Goal: Information Seeking & Learning: Check status

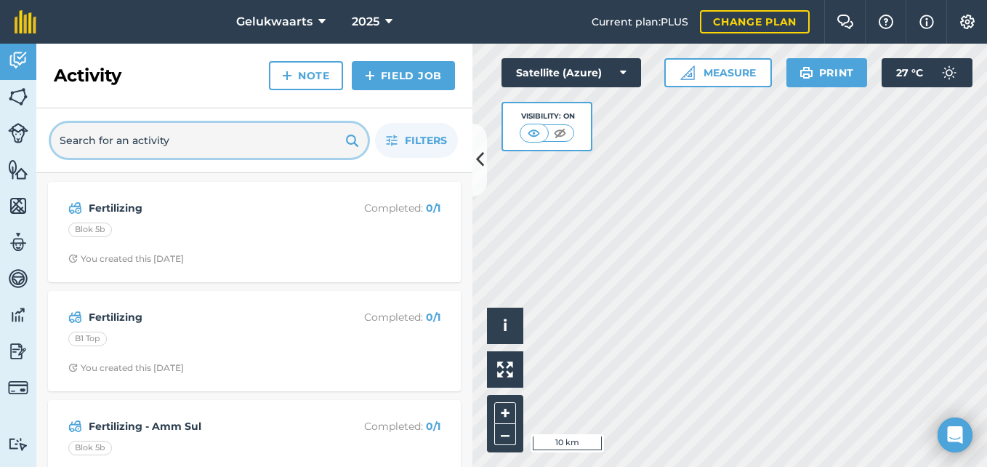
click at [169, 134] on input "text" at bounding box center [209, 140] width 317 height 35
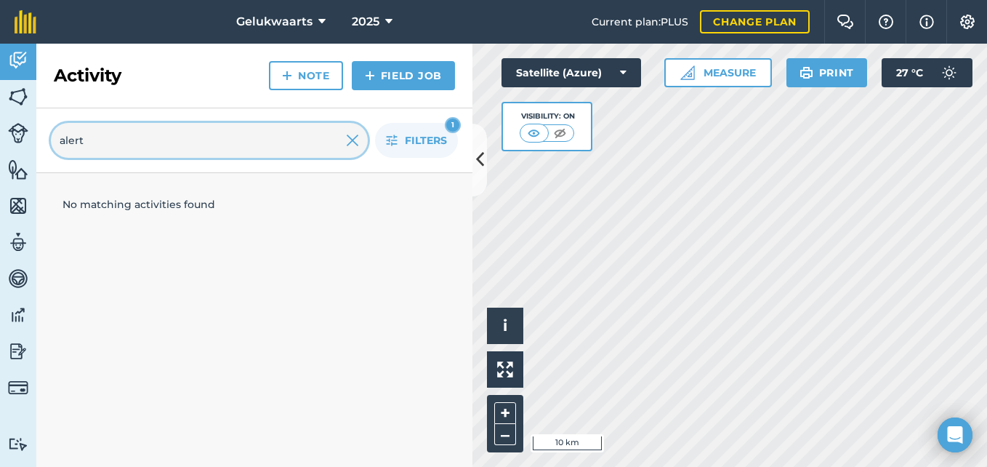
type input "alert"
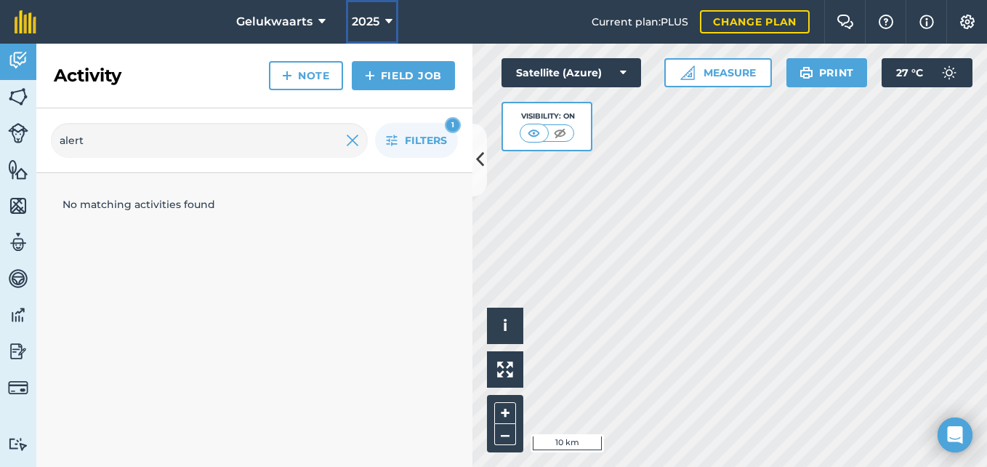
click at [355, 20] on span "2025" at bounding box center [366, 21] width 28 height 17
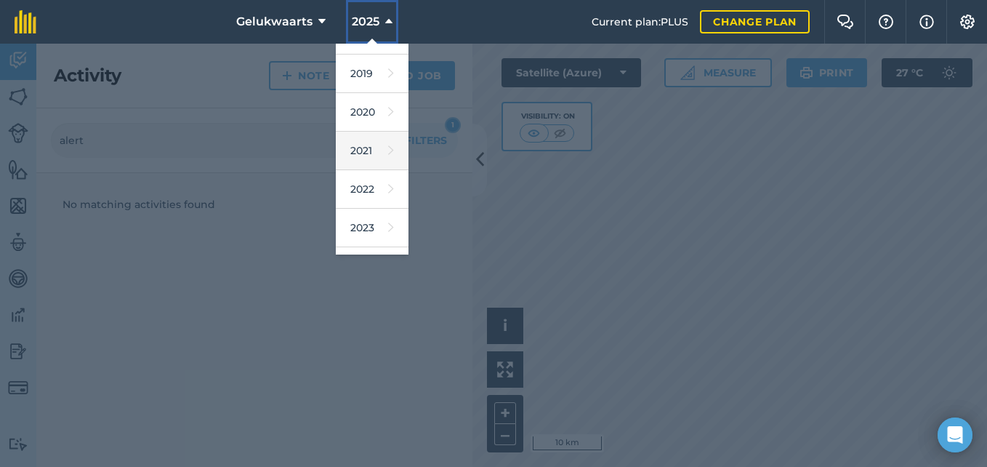
scroll to position [71, 0]
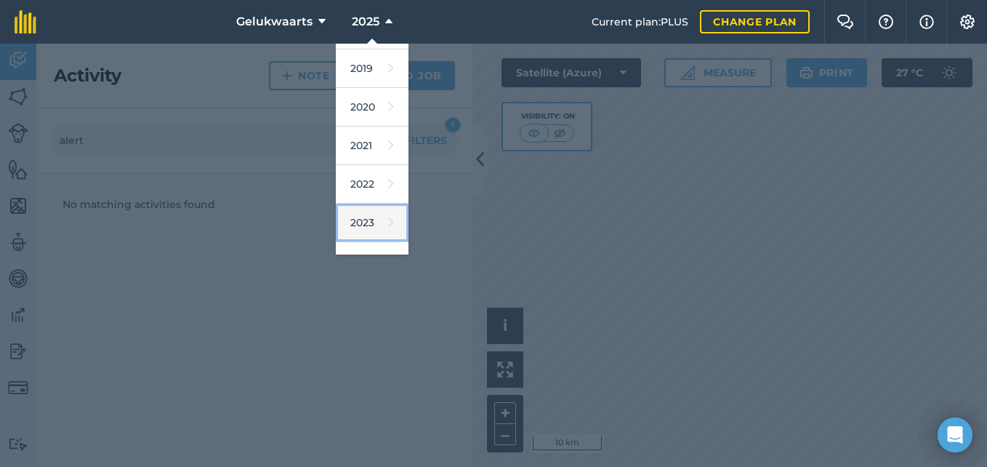
click at [388, 221] on icon at bounding box center [391, 222] width 6 height 20
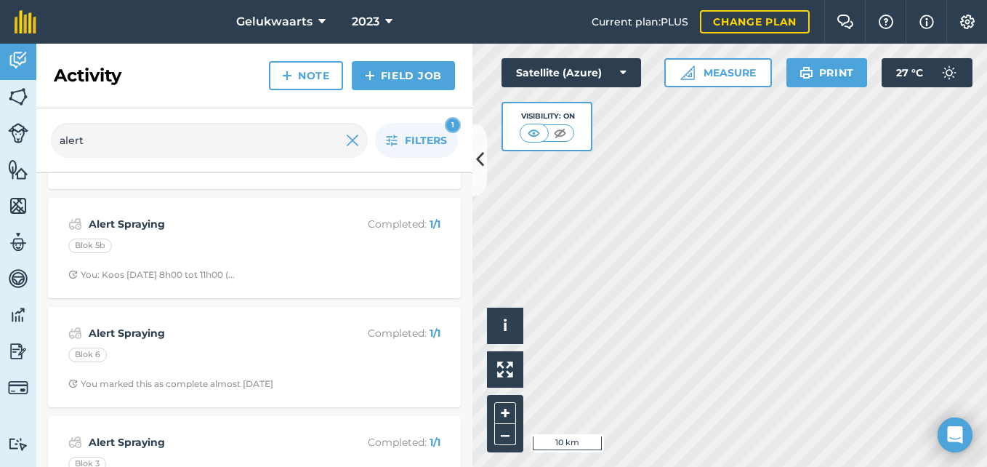
scroll to position [249, 0]
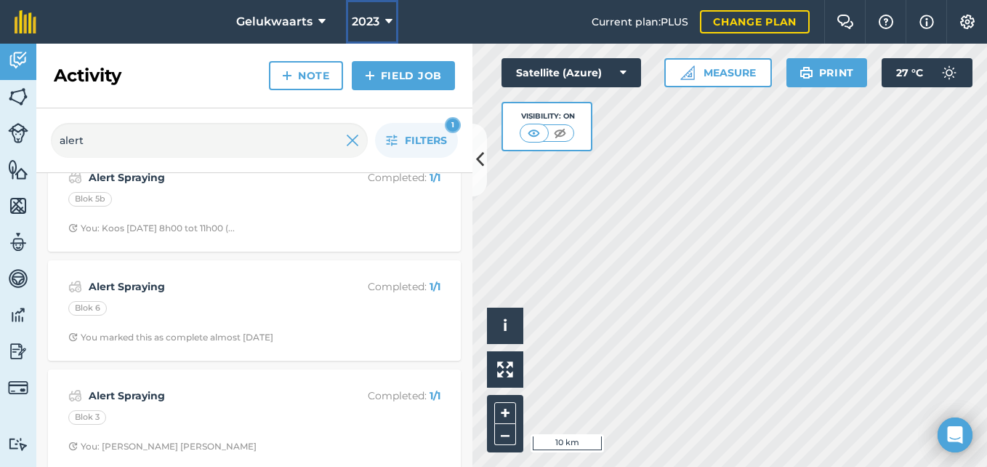
click at [372, 17] on span "2023" at bounding box center [366, 21] width 28 height 17
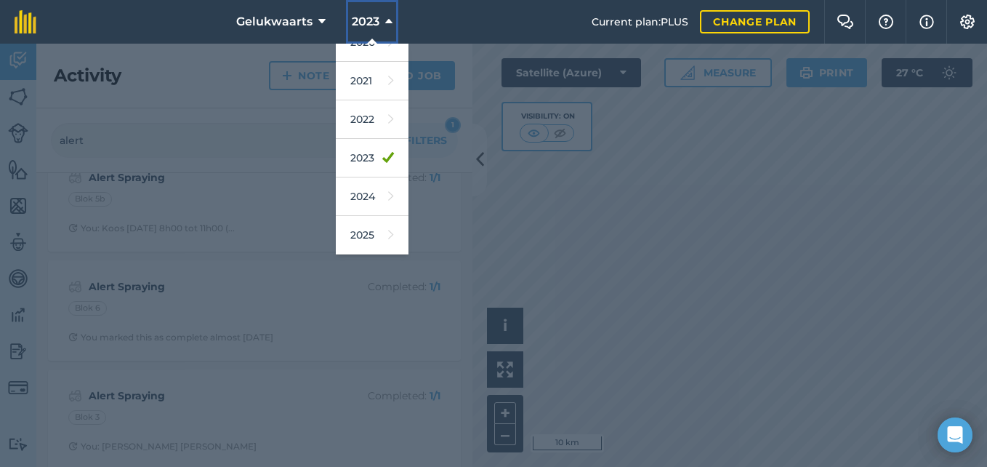
scroll to position [145, 0]
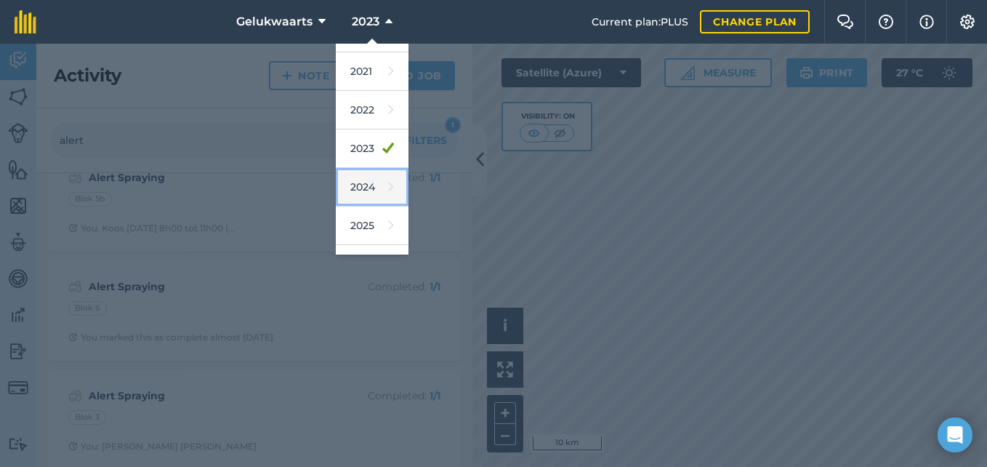
click at [371, 195] on link "2024" at bounding box center [372, 187] width 73 height 39
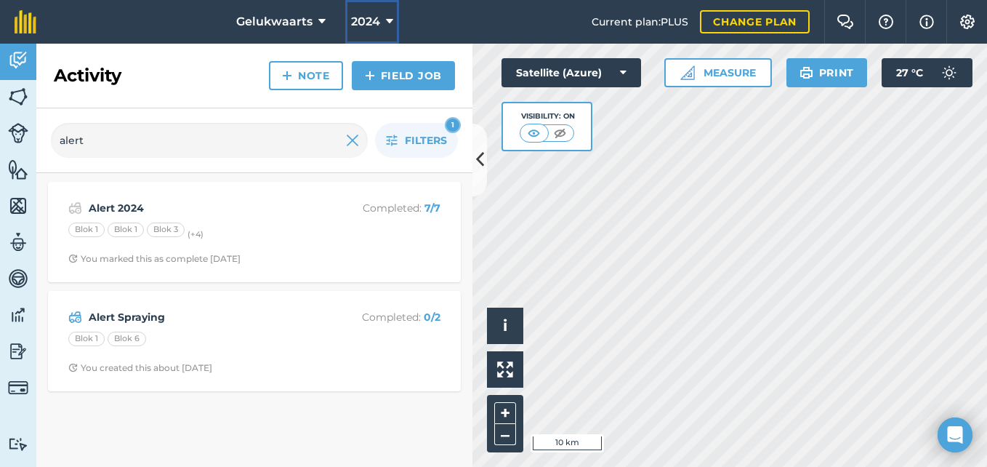
click at [374, 20] on span "2024" at bounding box center [365, 21] width 29 height 17
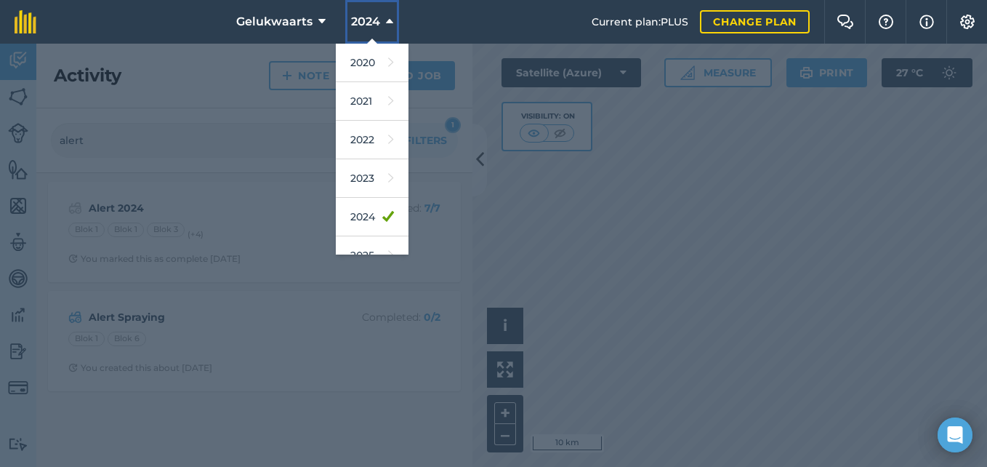
scroll to position [116, 0]
click at [388, 179] on icon at bounding box center [391, 177] width 6 height 20
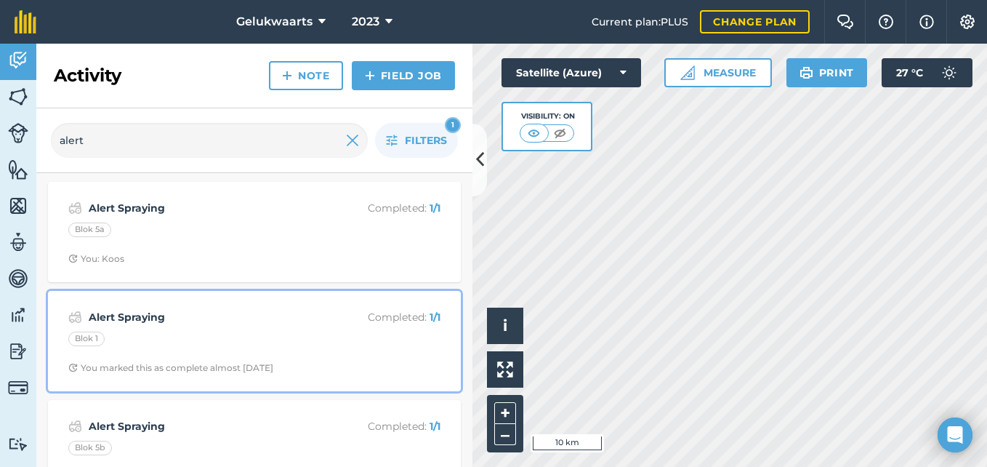
click at [185, 310] on strong "Alert Spraying" at bounding box center [204, 317] width 230 height 16
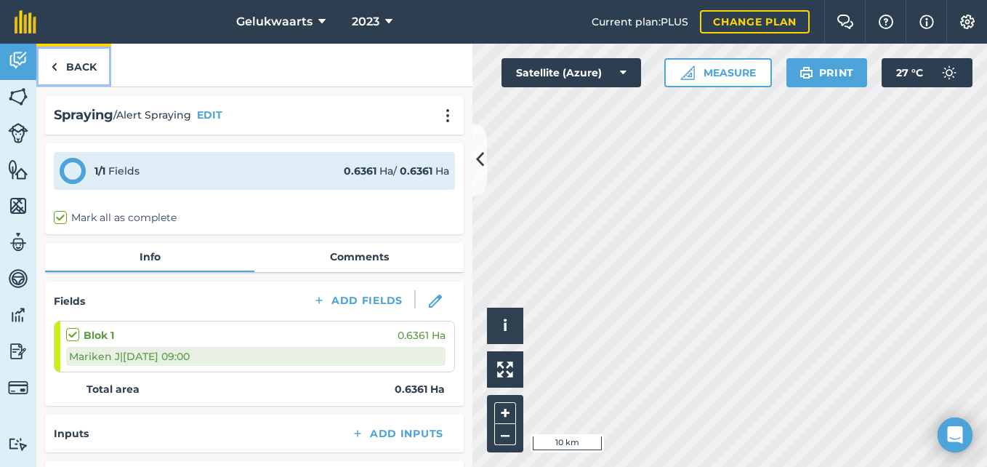
click at [61, 65] on link "Back" at bounding box center [73, 65] width 75 height 43
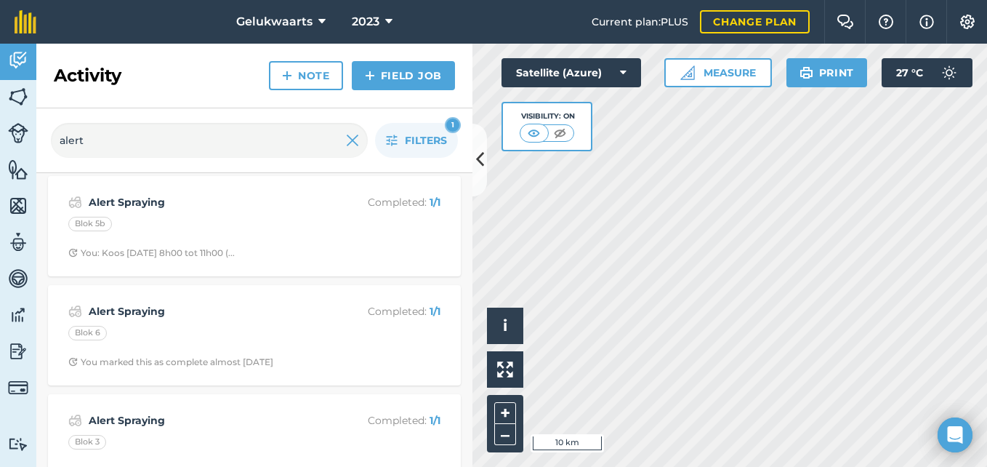
scroll to position [195, 0]
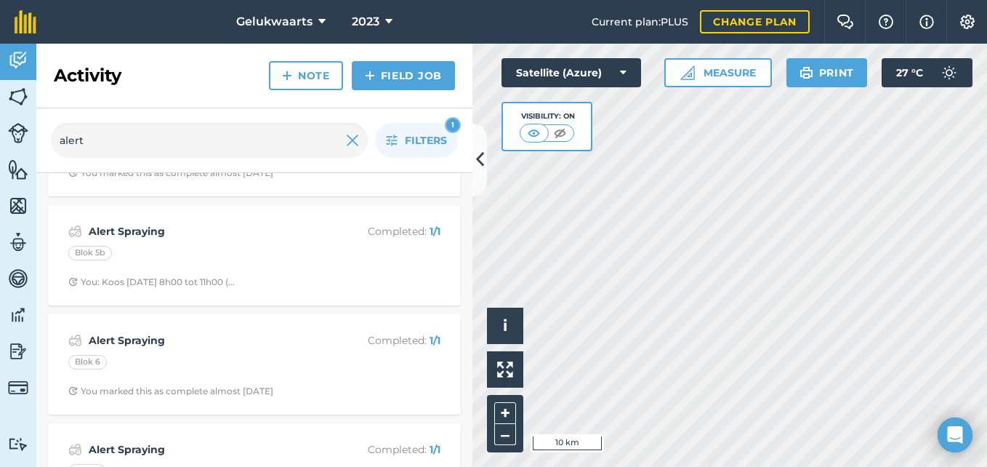
click at [459, 459] on div "Alert Spraying Completed : 1 / 1 Blok 5a You: Koos Alert Spraying Completed : 1…" at bounding box center [254, 309] width 436 height 663
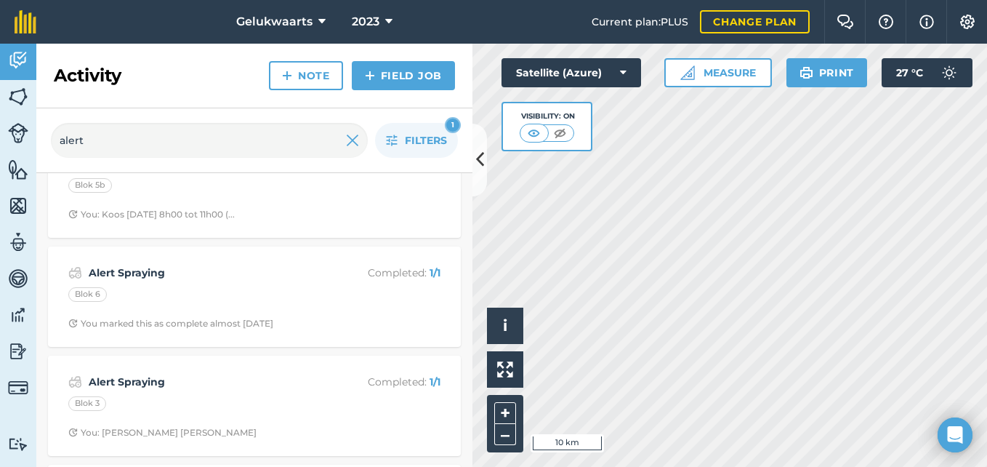
scroll to position [291, 0]
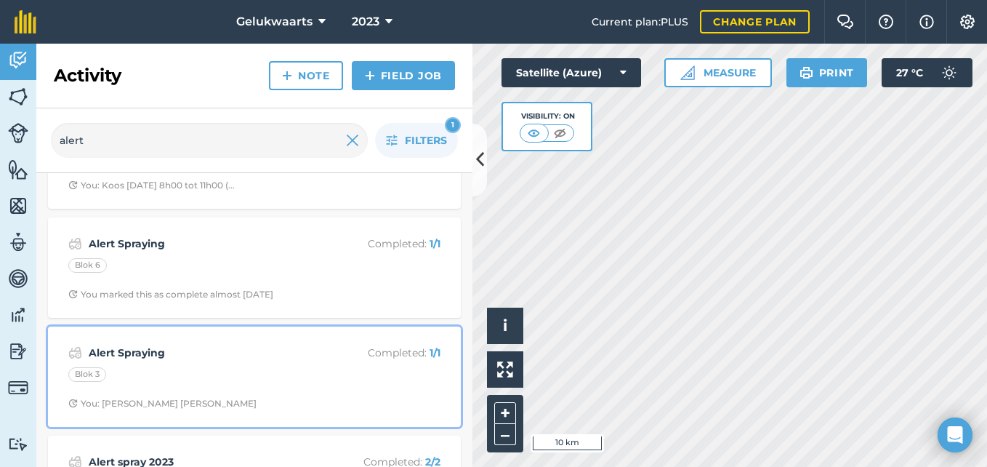
click at [315, 367] on div "Blok 3" at bounding box center [254, 376] width 372 height 19
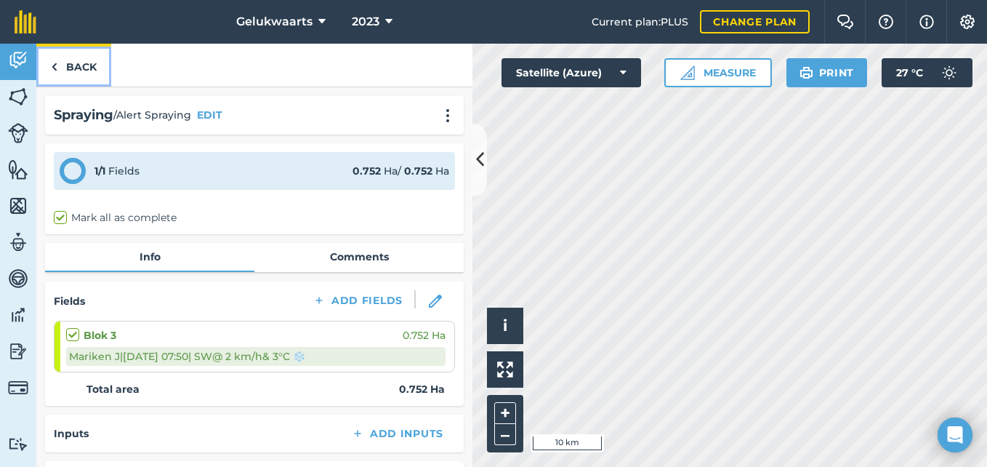
click at [57, 63] on img at bounding box center [54, 66] width 7 height 17
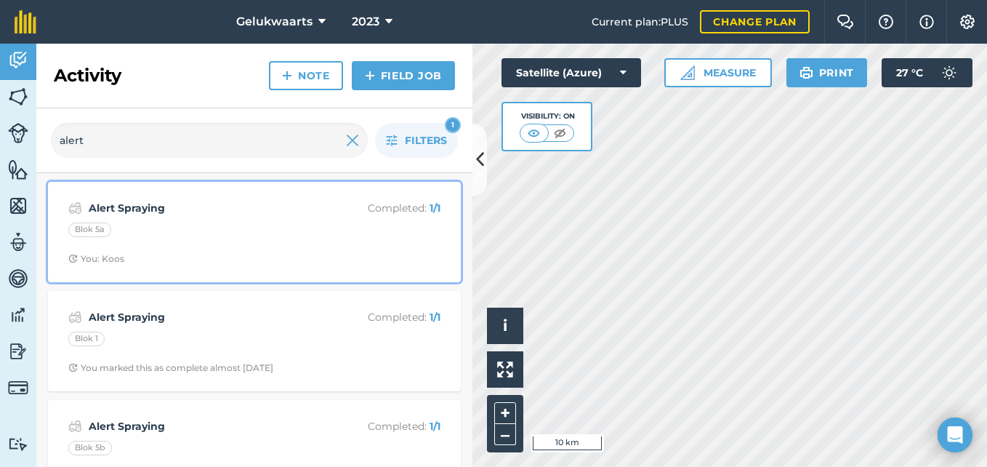
click at [299, 232] on div "Blok 5a" at bounding box center [254, 231] width 372 height 19
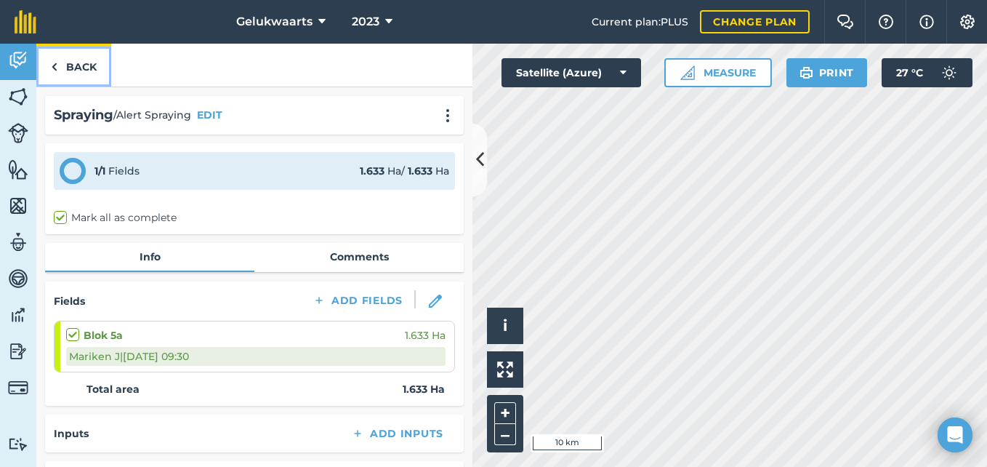
click at [56, 70] on img at bounding box center [54, 66] width 7 height 17
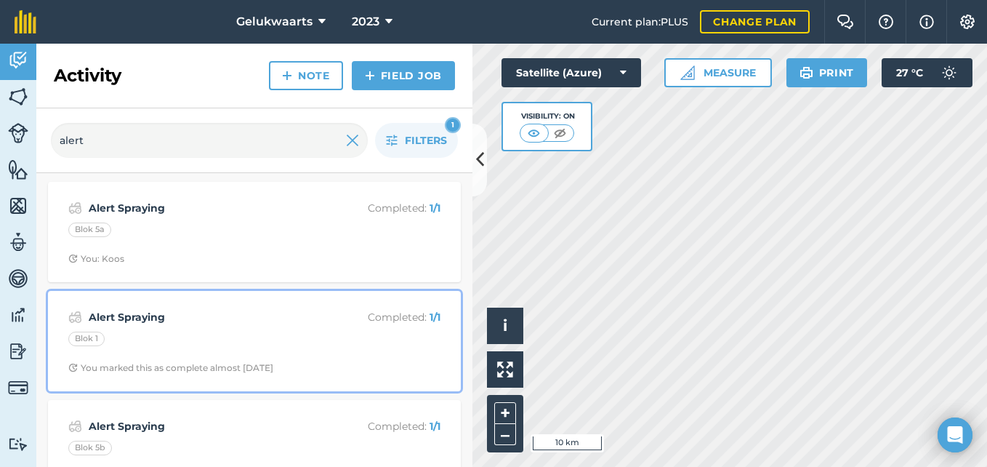
click at [237, 339] on div "Blok 1" at bounding box center [254, 340] width 372 height 19
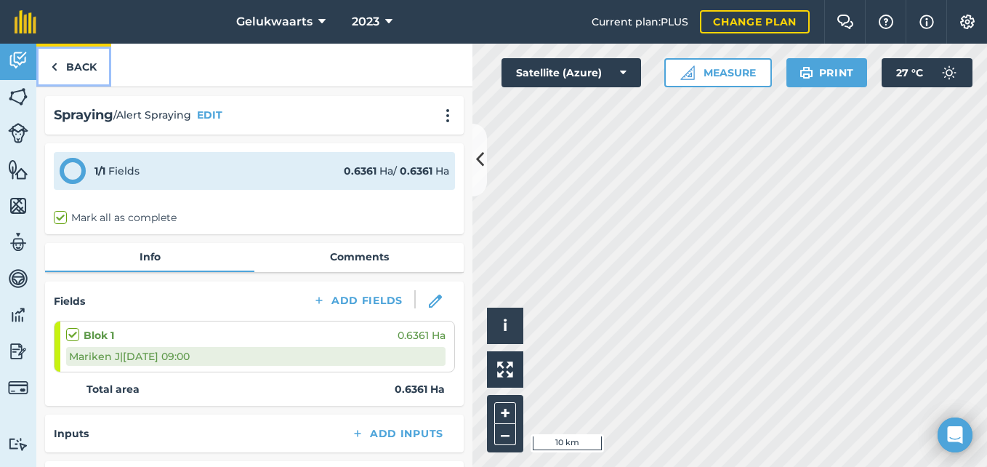
click at [55, 72] on img at bounding box center [54, 66] width 7 height 17
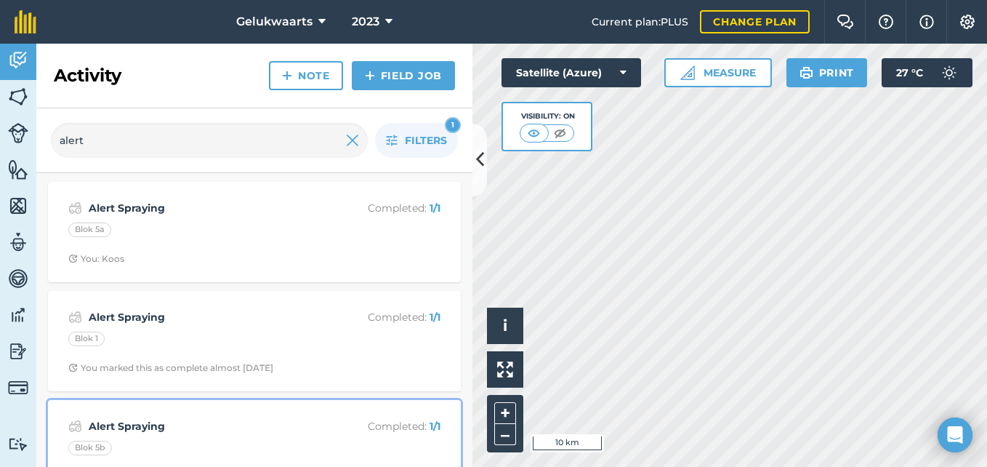
click at [226, 446] on div "Blok 5b" at bounding box center [254, 449] width 372 height 19
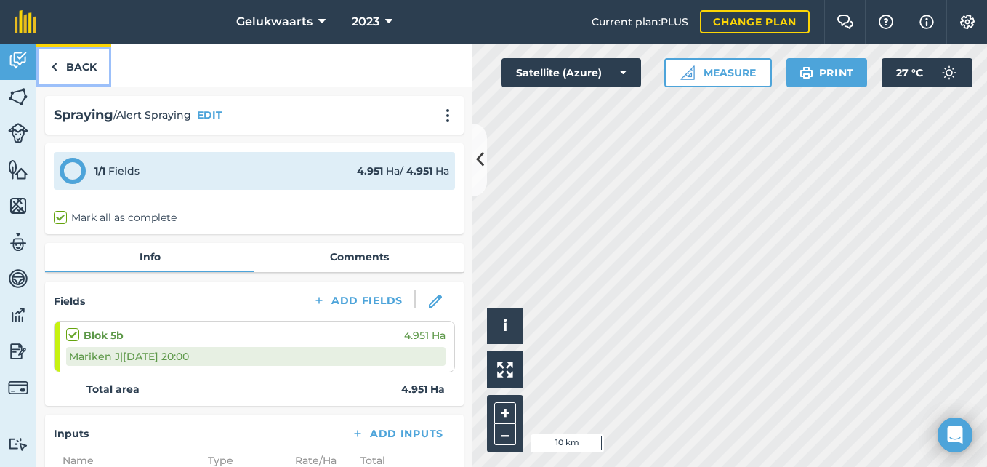
click at [71, 73] on link "Back" at bounding box center [73, 65] width 75 height 43
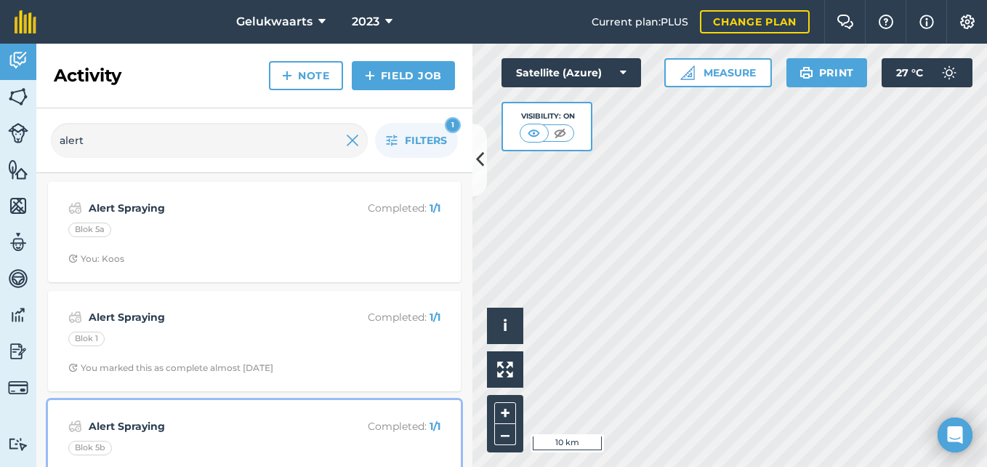
click at [249, 424] on strong "Alert Spraying" at bounding box center [204, 426] width 230 height 16
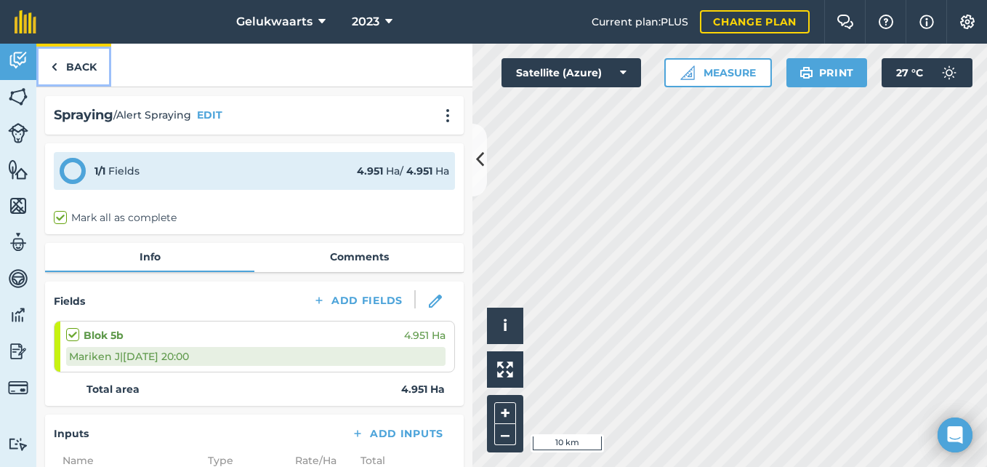
click at [57, 76] on link "Back" at bounding box center [73, 65] width 75 height 43
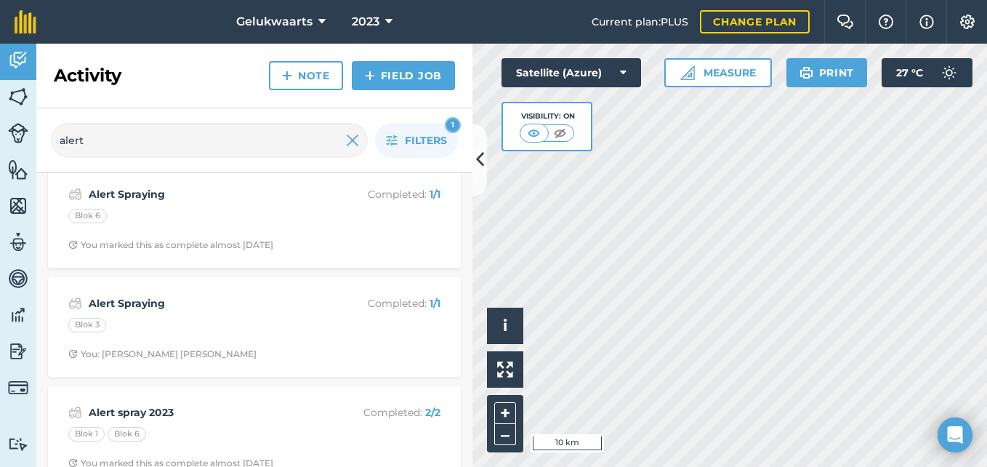
scroll to position [349, 0]
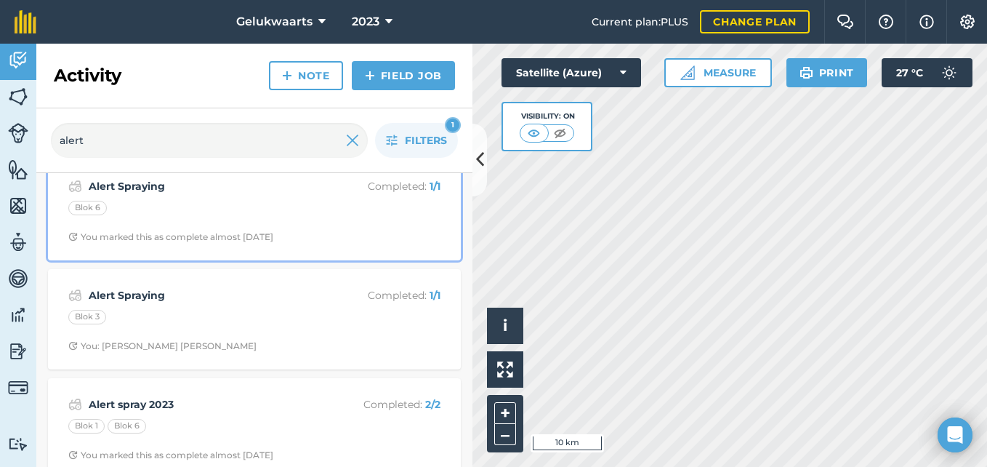
click at [153, 225] on div "Alert Spraying Completed : 1 / 1 Blok 6 You marked this as complete almost [DAT…" at bounding box center [254, 210] width 395 height 83
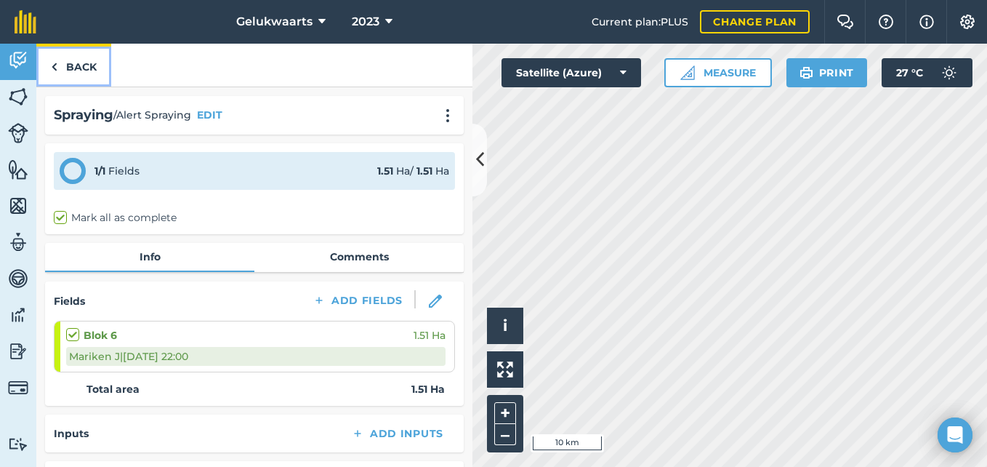
click at [55, 65] on img at bounding box center [54, 66] width 7 height 17
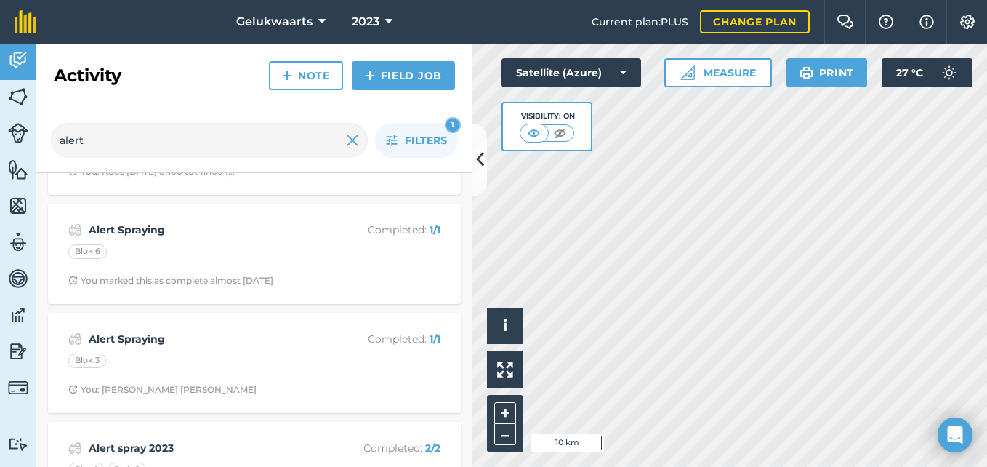
scroll to position [320, 0]
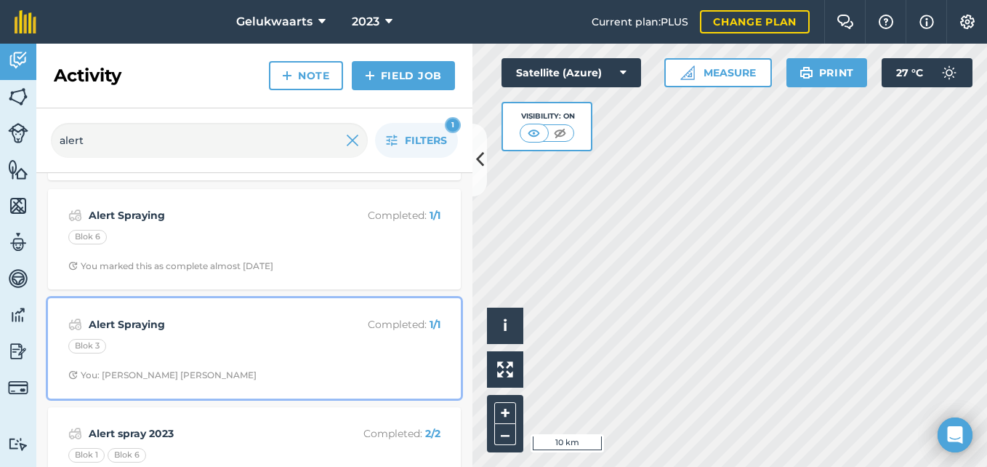
click at [230, 363] on div "Alert Spraying Completed : 1 / 1 Blok 3 You: [PERSON_NAME] [PERSON_NAME]" at bounding box center [254, 348] width 395 height 83
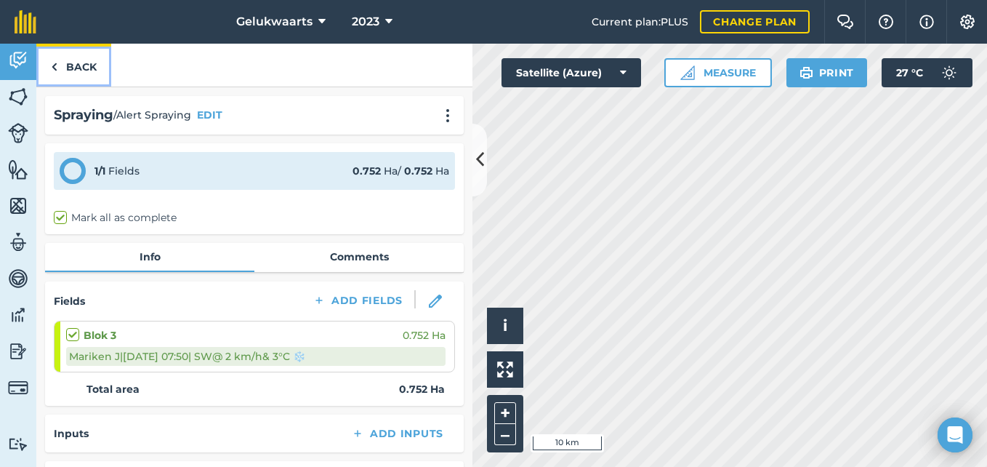
click at [61, 64] on link "Back" at bounding box center [73, 65] width 75 height 43
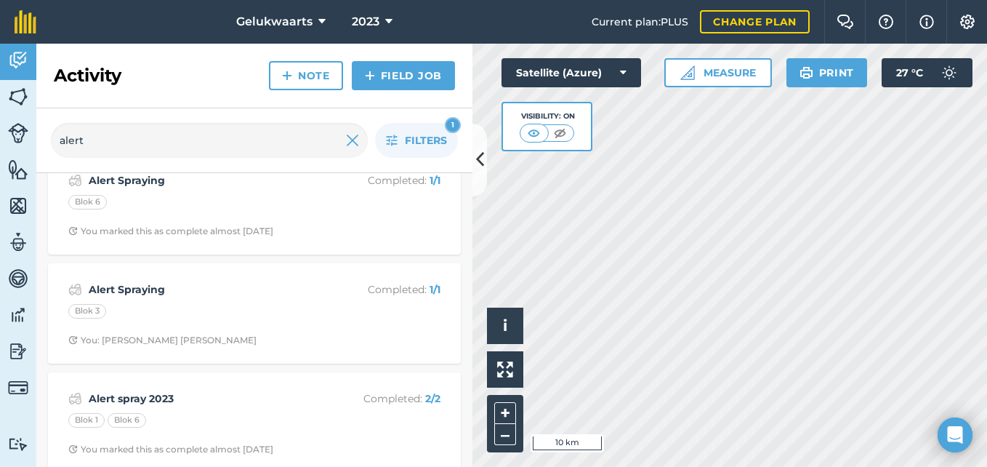
scroll to position [369, 0]
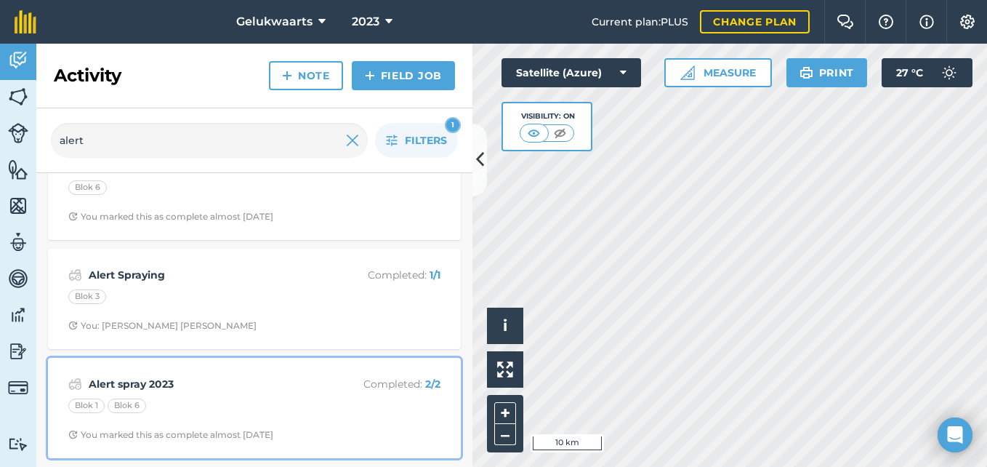
click at [195, 398] on div "Blok 1 Blok 6" at bounding box center [254, 407] width 372 height 19
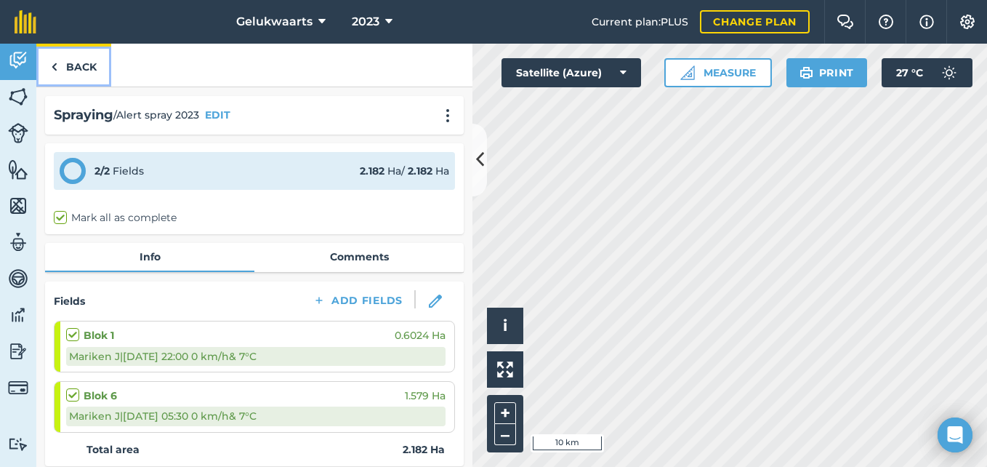
click at [57, 66] on img at bounding box center [54, 66] width 7 height 17
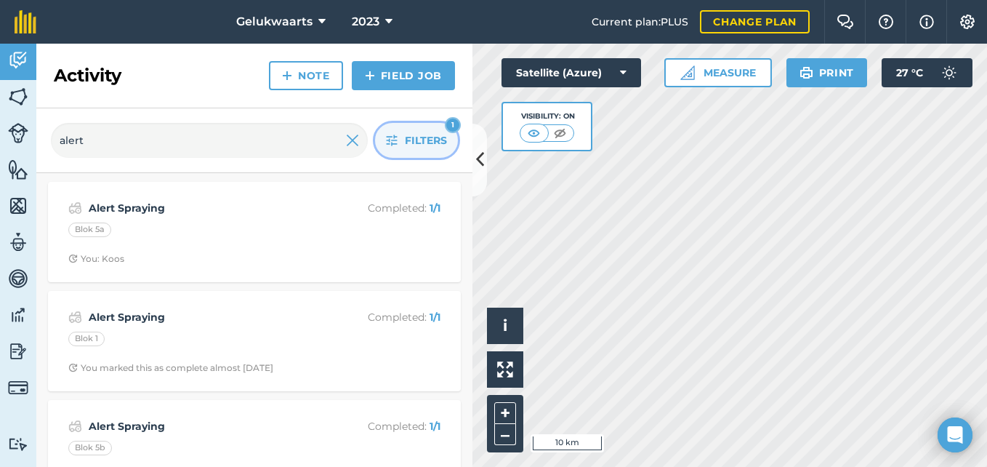
click at [439, 131] on button "Filters 1" at bounding box center [416, 140] width 83 height 35
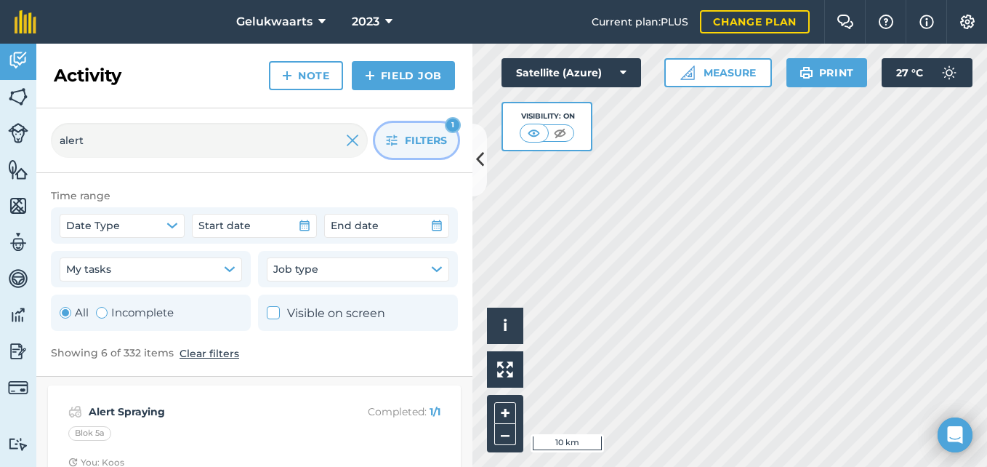
click at [408, 153] on button "Filters 1" at bounding box center [416, 140] width 83 height 35
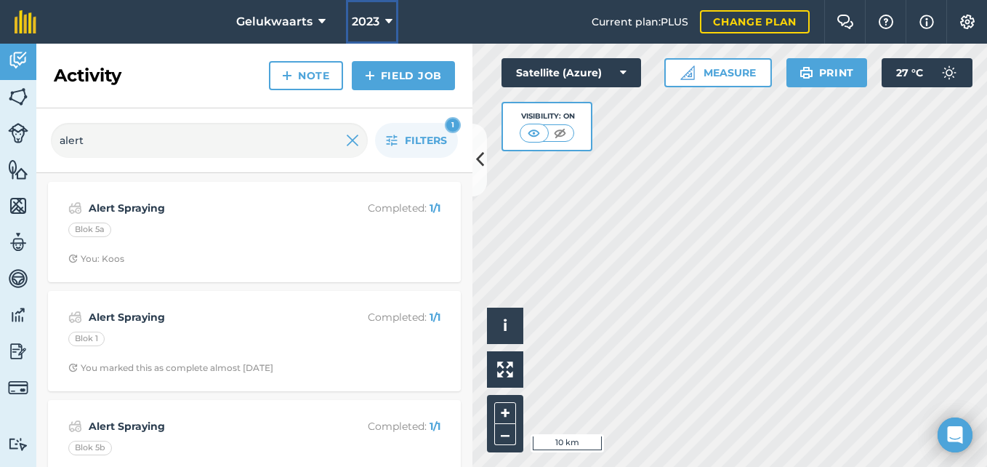
click at [385, 22] on icon at bounding box center [388, 21] width 7 height 17
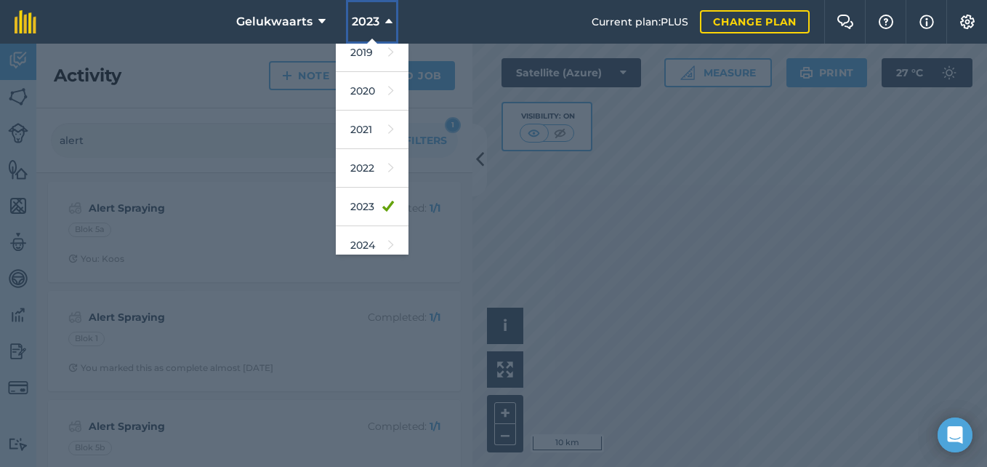
scroll to position [116, 0]
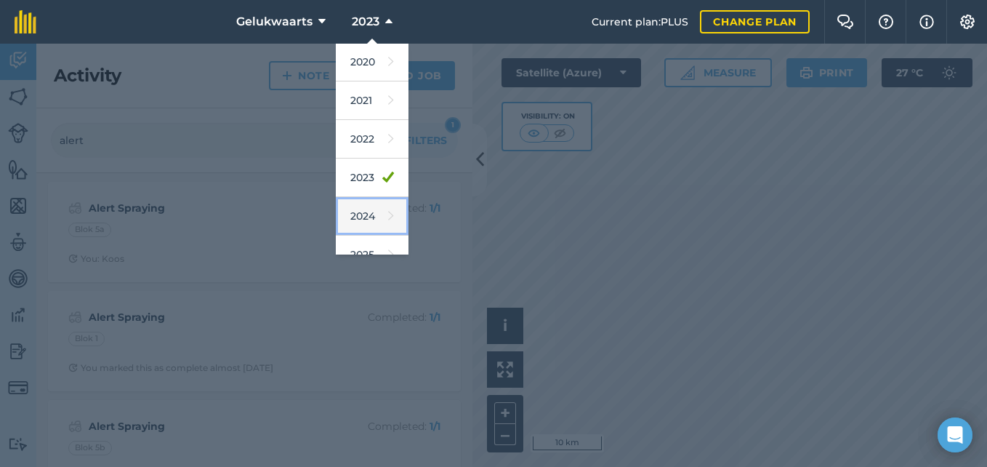
click at [361, 214] on link "2024" at bounding box center [372, 216] width 73 height 39
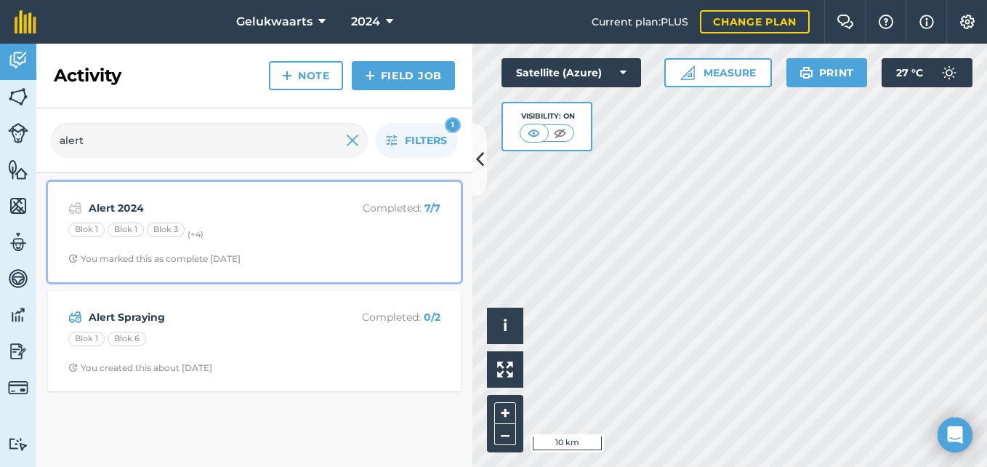
click at [241, 253] on div "You marked this as complete [DATE]" at bounding box center [154, 259] width 172 height 12
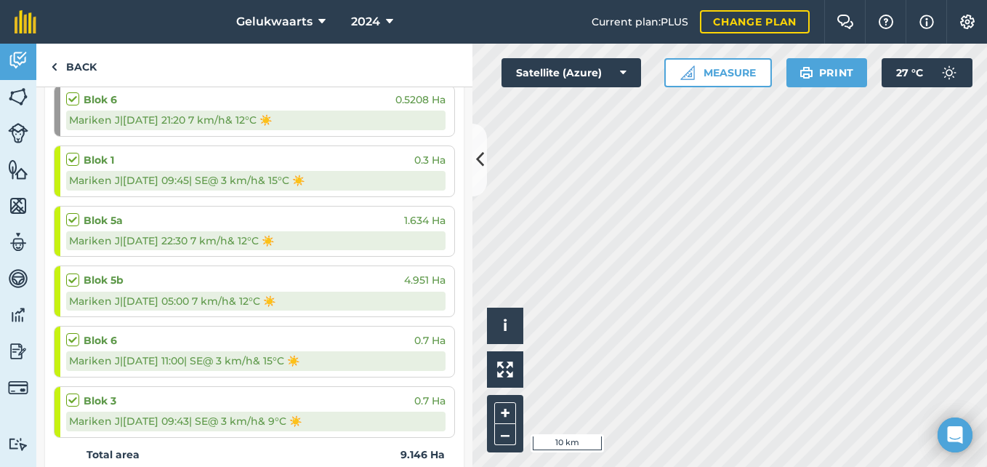
scroll to position [325, 0]
